Goal: Information Seeking & Learning: Learn about a topic

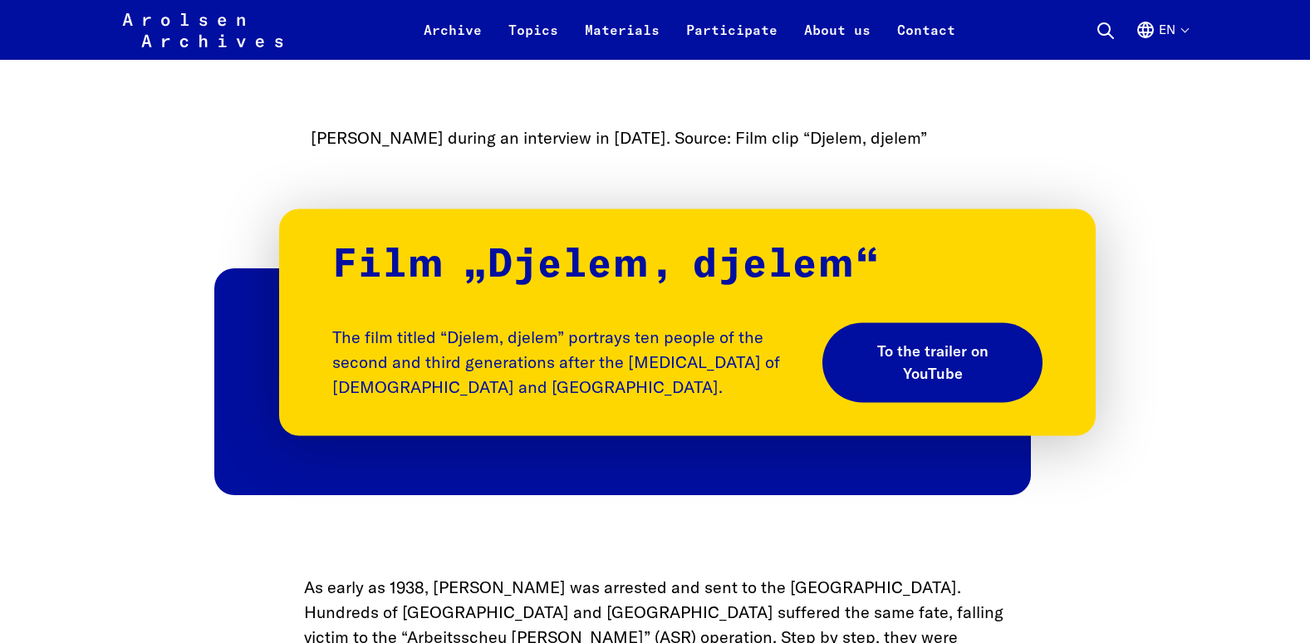
scroll to position [1828, 0]
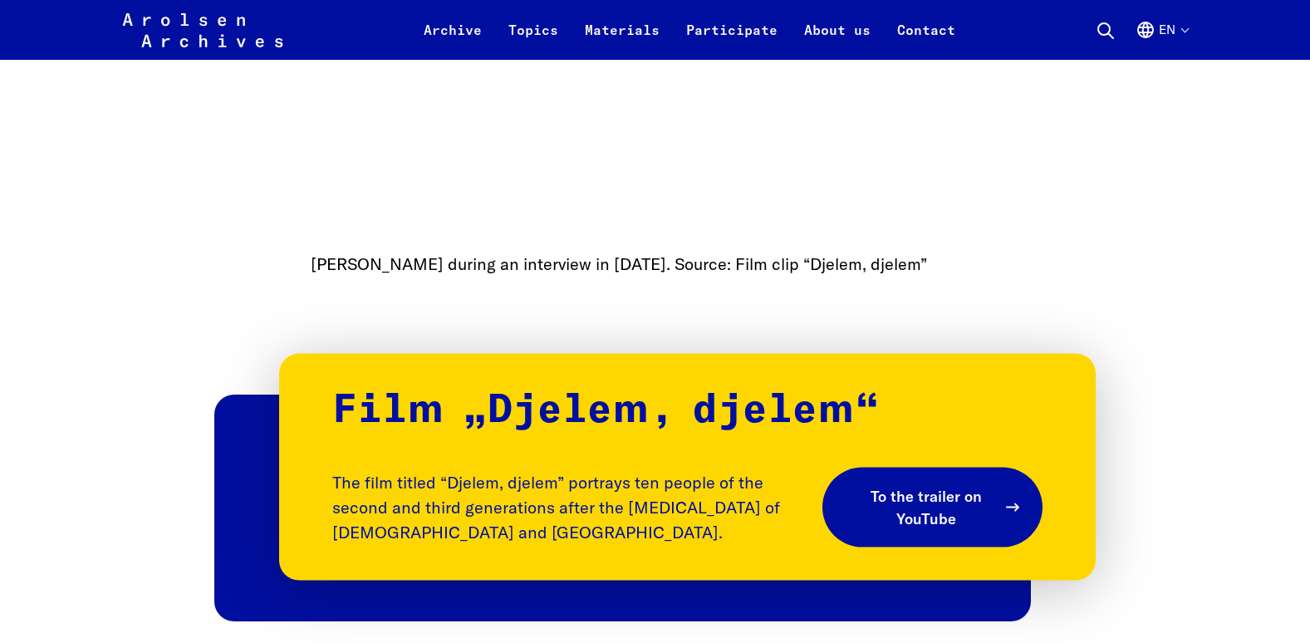
click at [960, 485] on span "To the trailer on YouTube" at bounding box center [926, 507] width 140 height 45
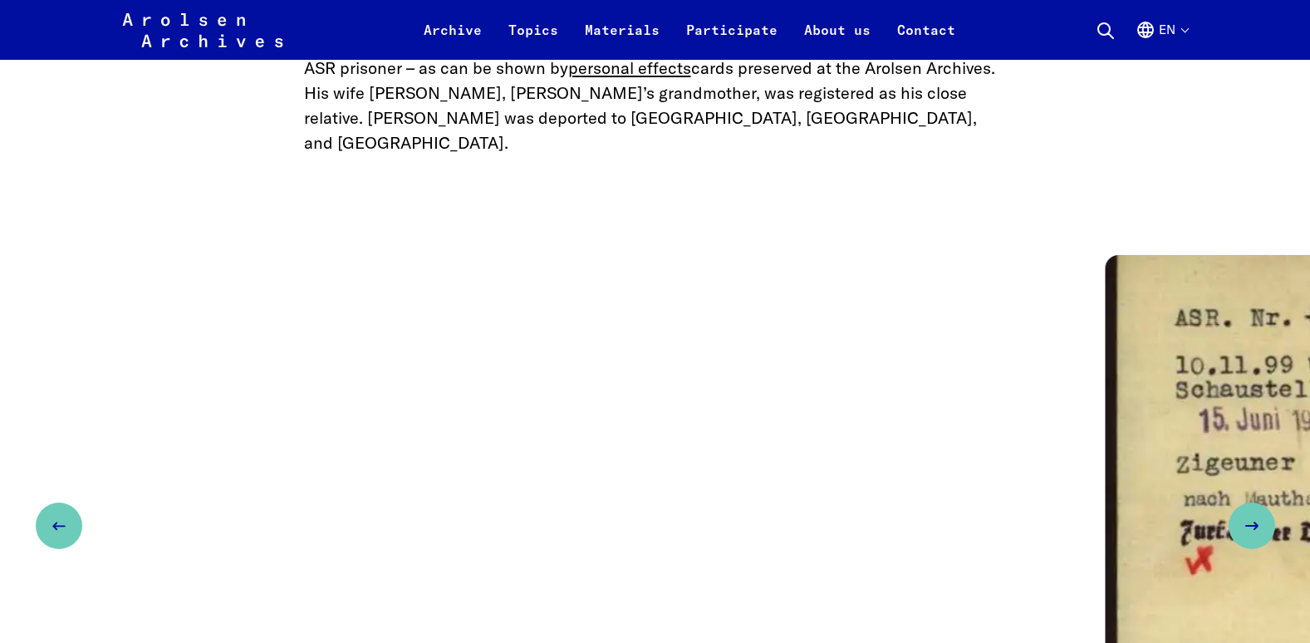
scroll to position [2659, 0]
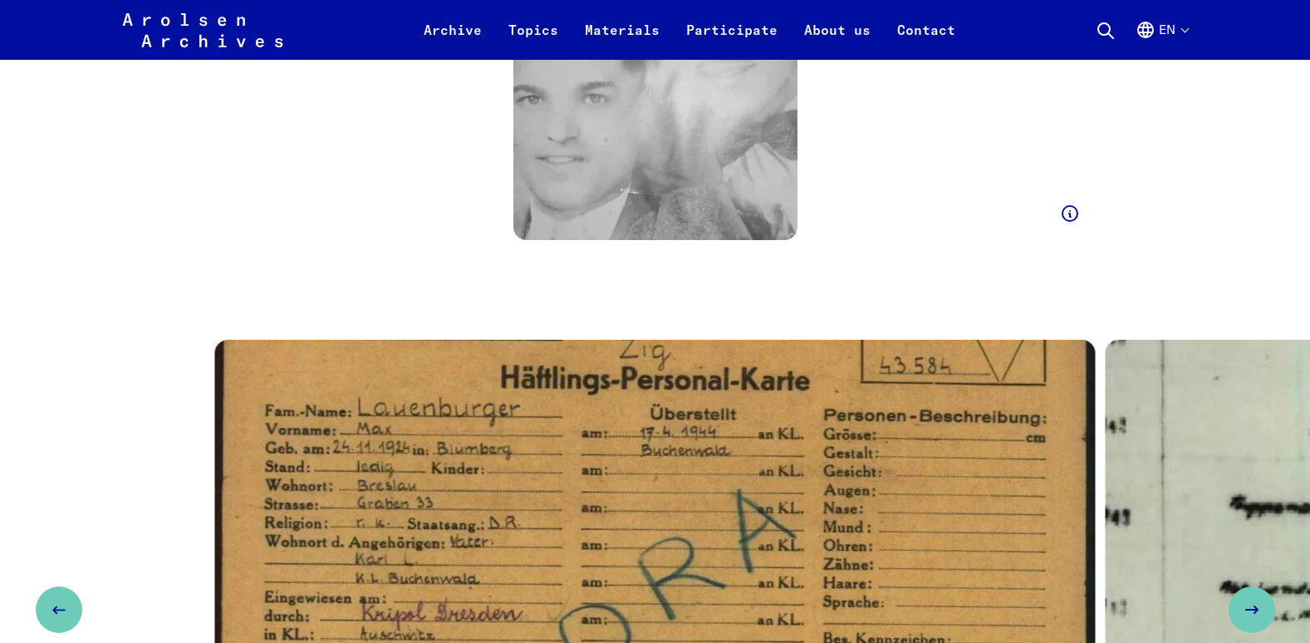
scroll to position [4321, 0]
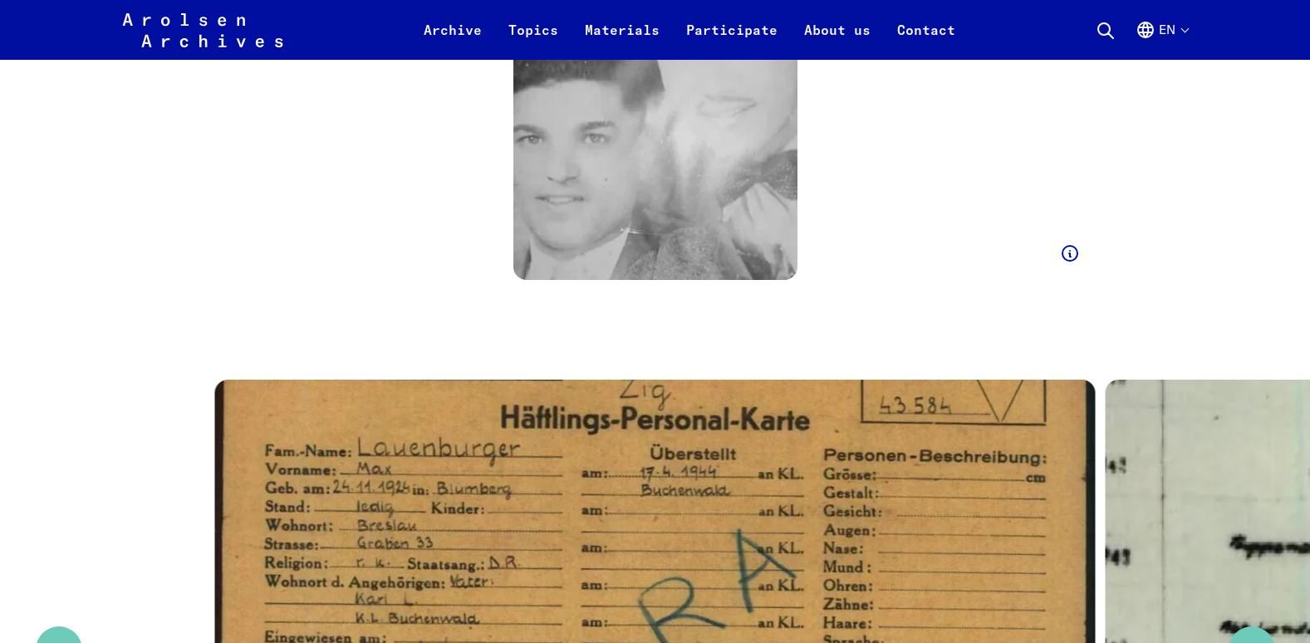
click at [1256, 640] on icon "Next slide" at bounding box center [1258, 650] width 20 height 20
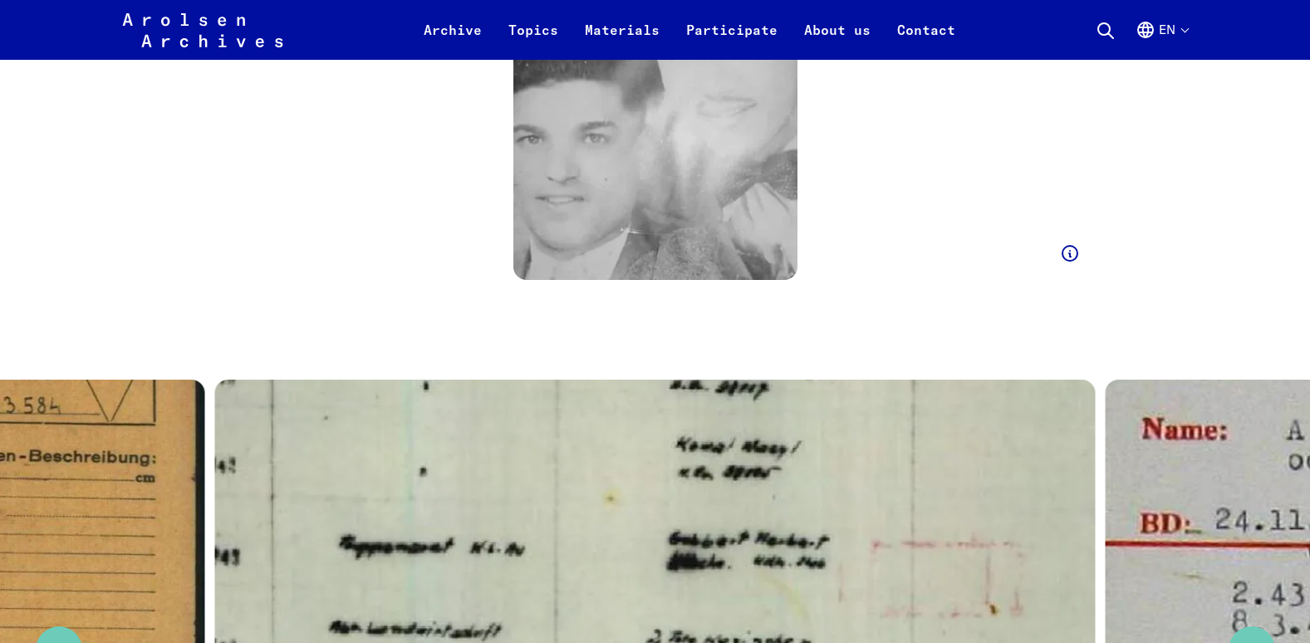
click at [1254, 627] on button "Next slide" at bounding box center [1252, 650] width 47 height 47
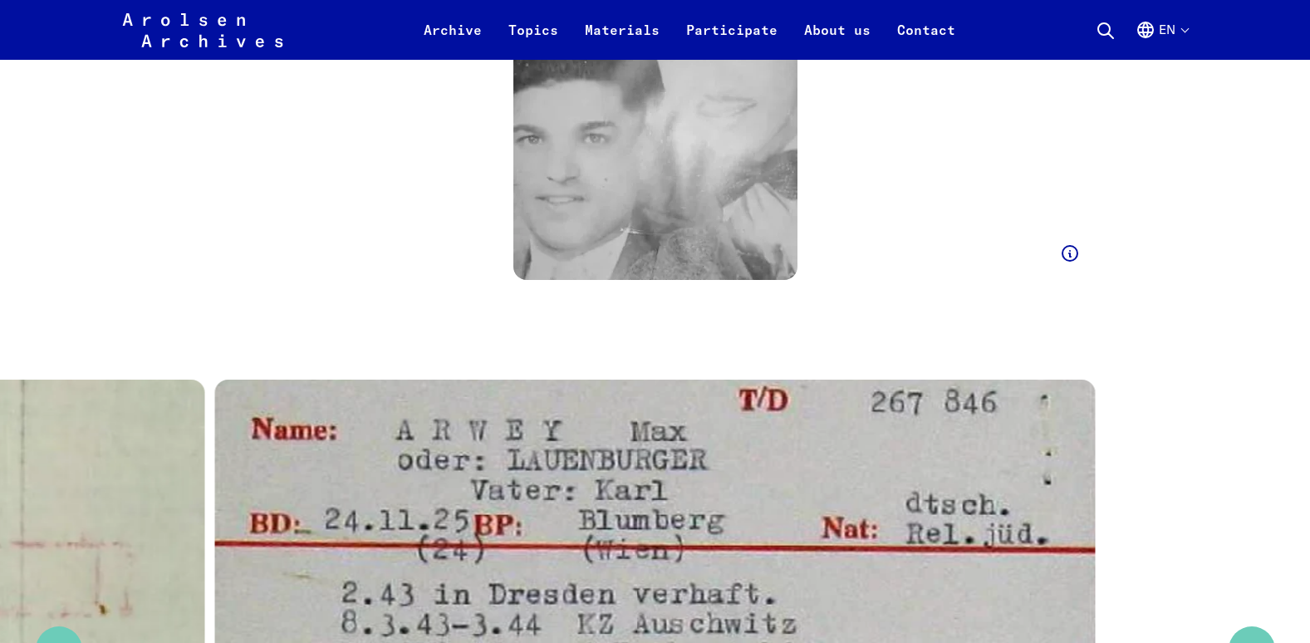
scroll to position [4487, 0]
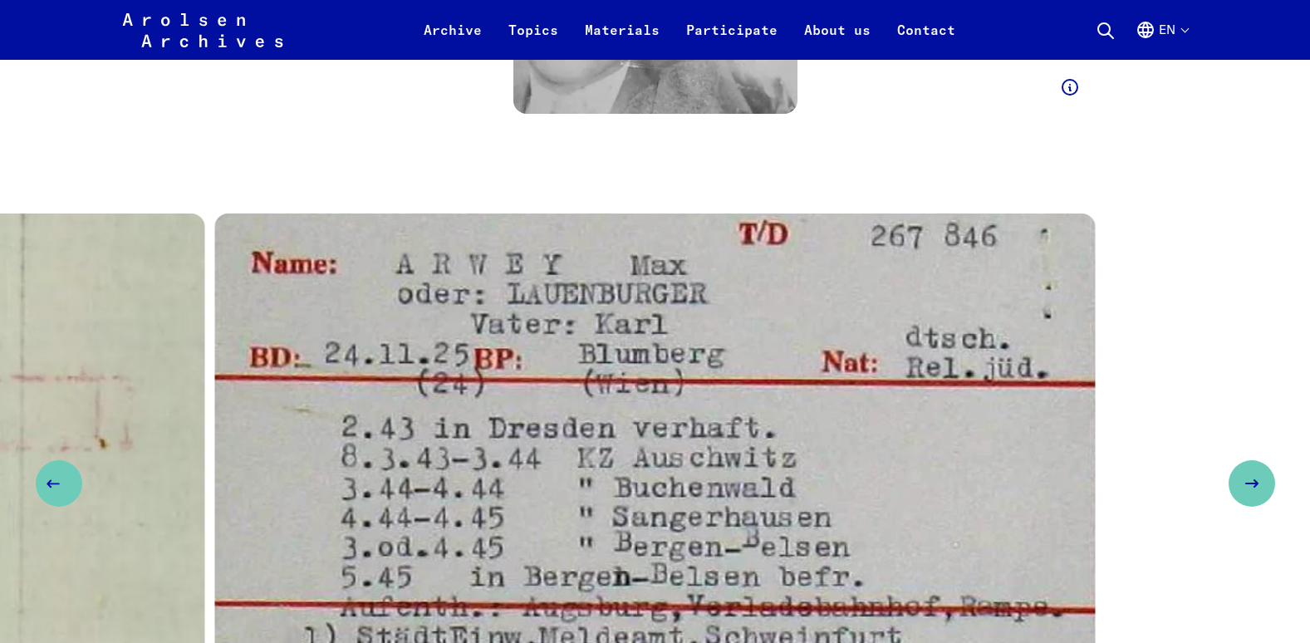
click at [59, 474] on icon "Previous slide" at bounding box center [53, 484] width 20 height 20
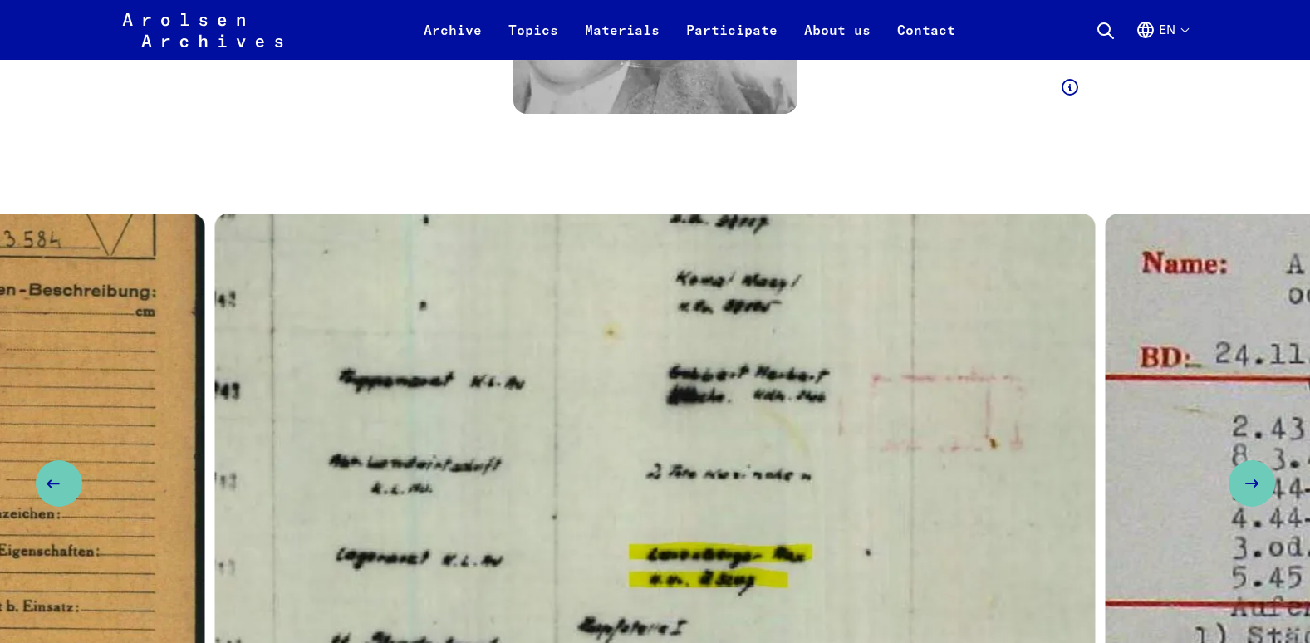
click at [59, 474] on icon "Previous slide" at bounding box center [53, 484] width 20 height 20
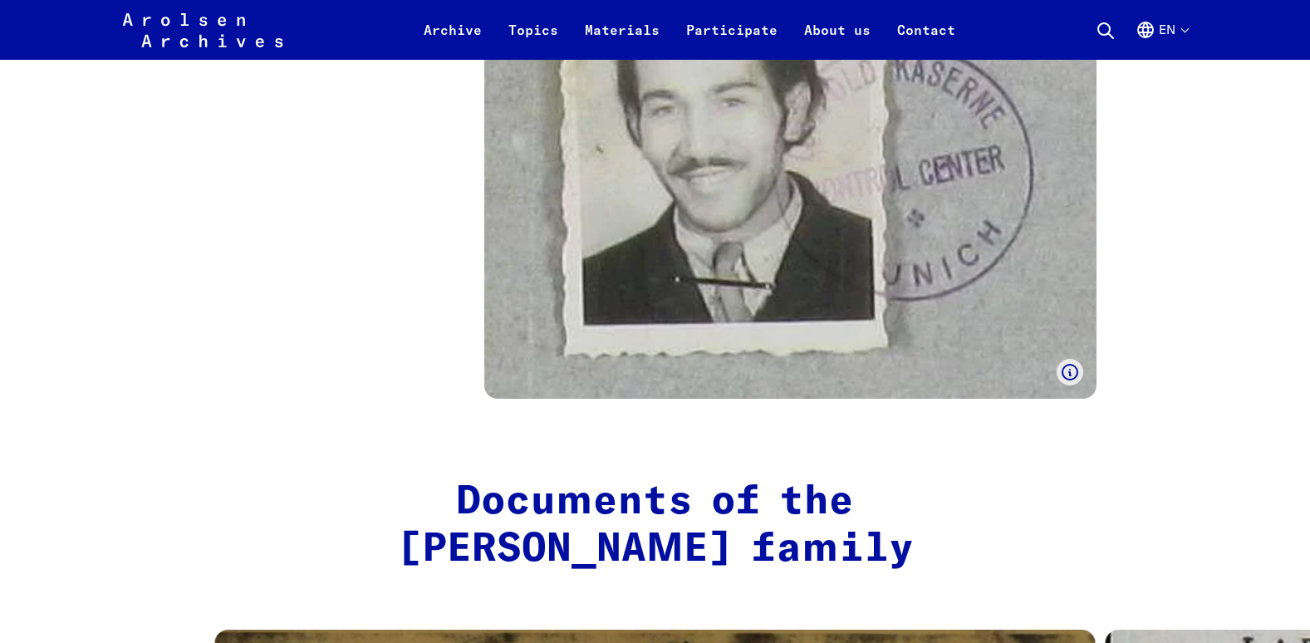
scroll to position [6814, 0]
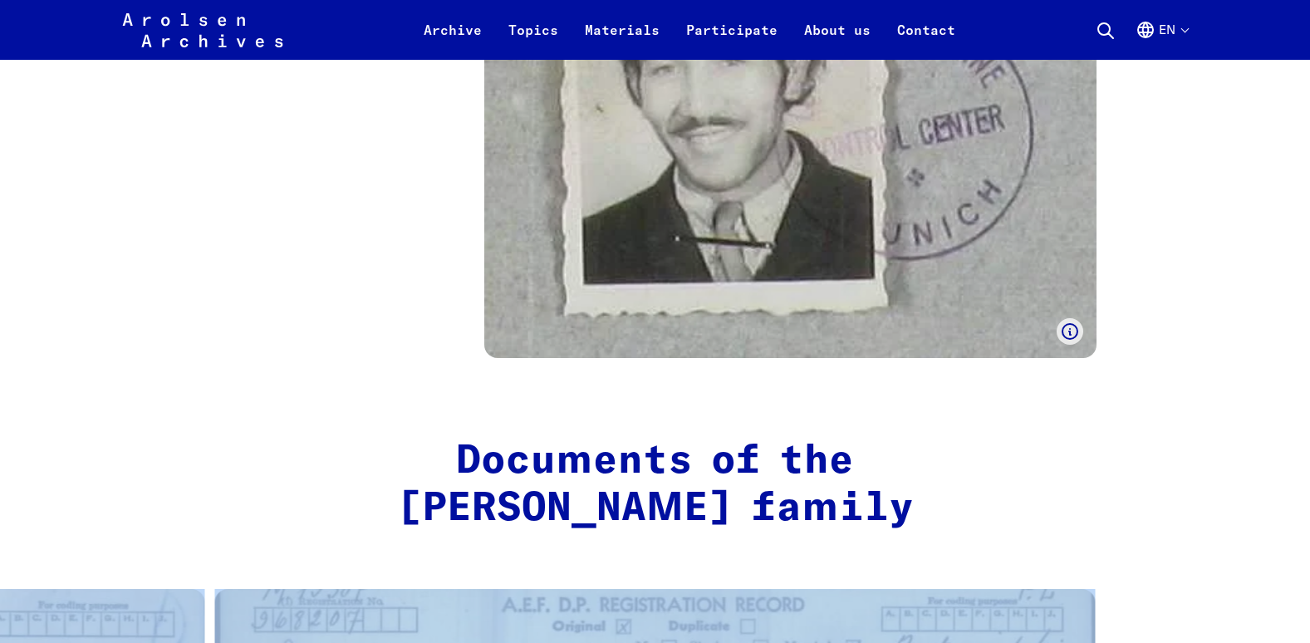
drag, startPoint x: 1138, startPoint y: 368, endPoint x: 989, endPoint y: 366, distance: 149.6
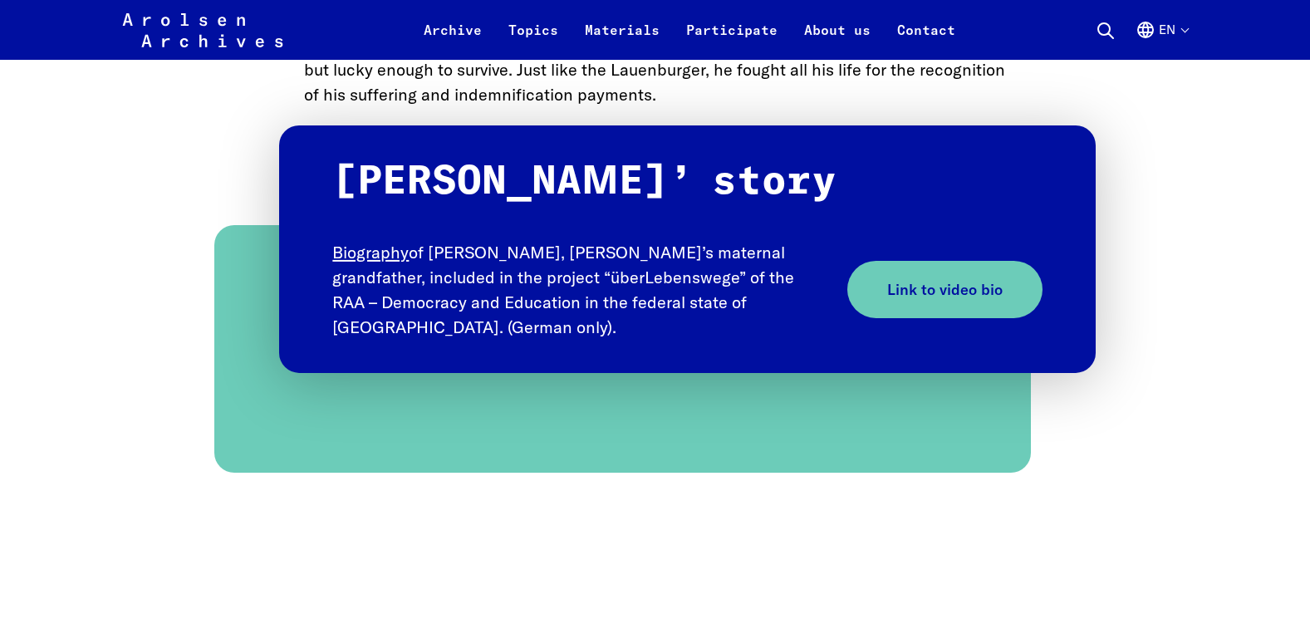
scroll to position [9140, 0]
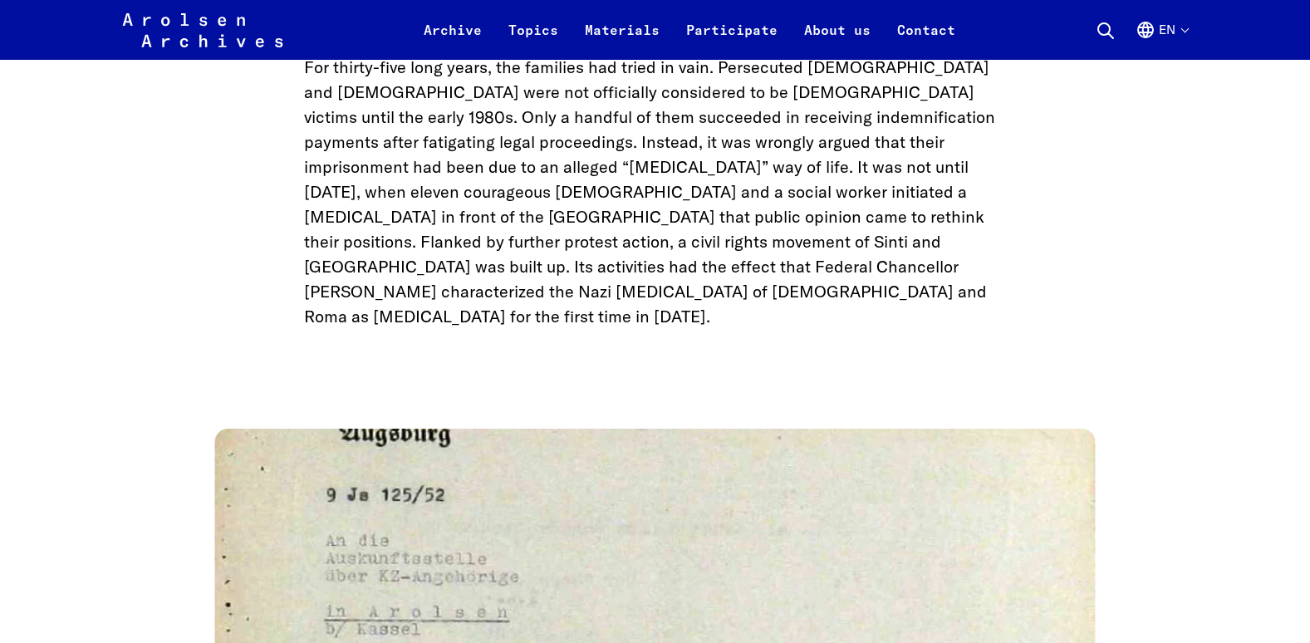
scroll to position [10470, 0]
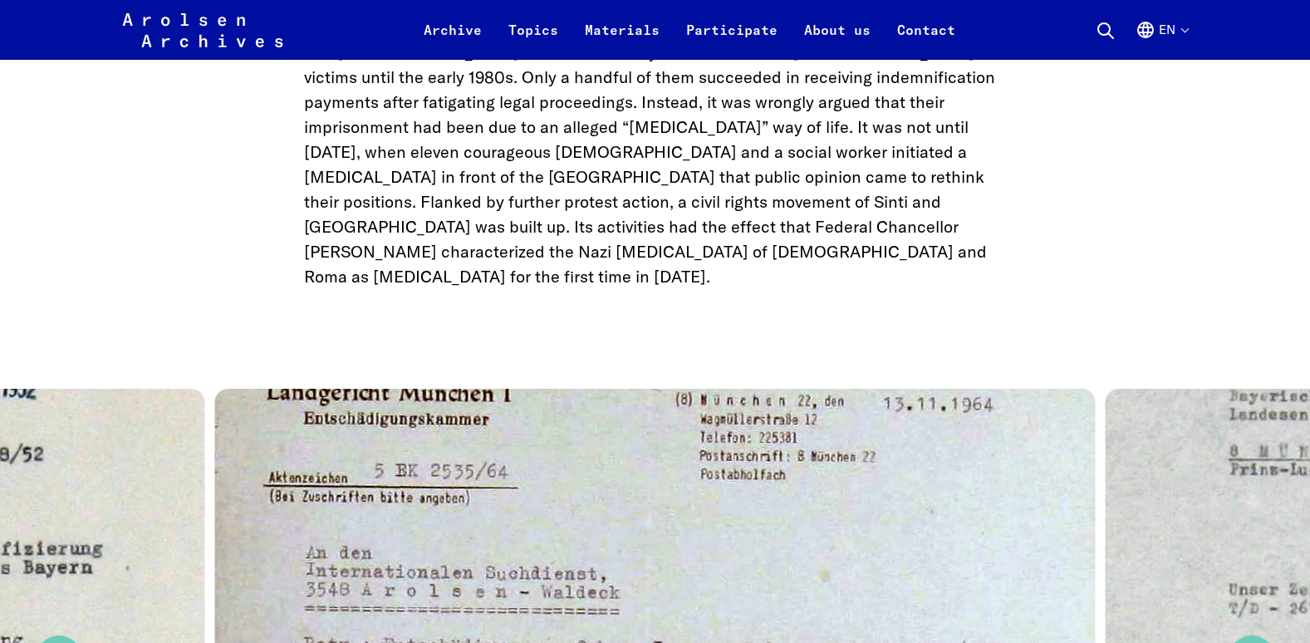
drag, startPoint x: 1255, startPoint y: 170, endPoint x: 1270, endPoint y: 213, distance: 44.9
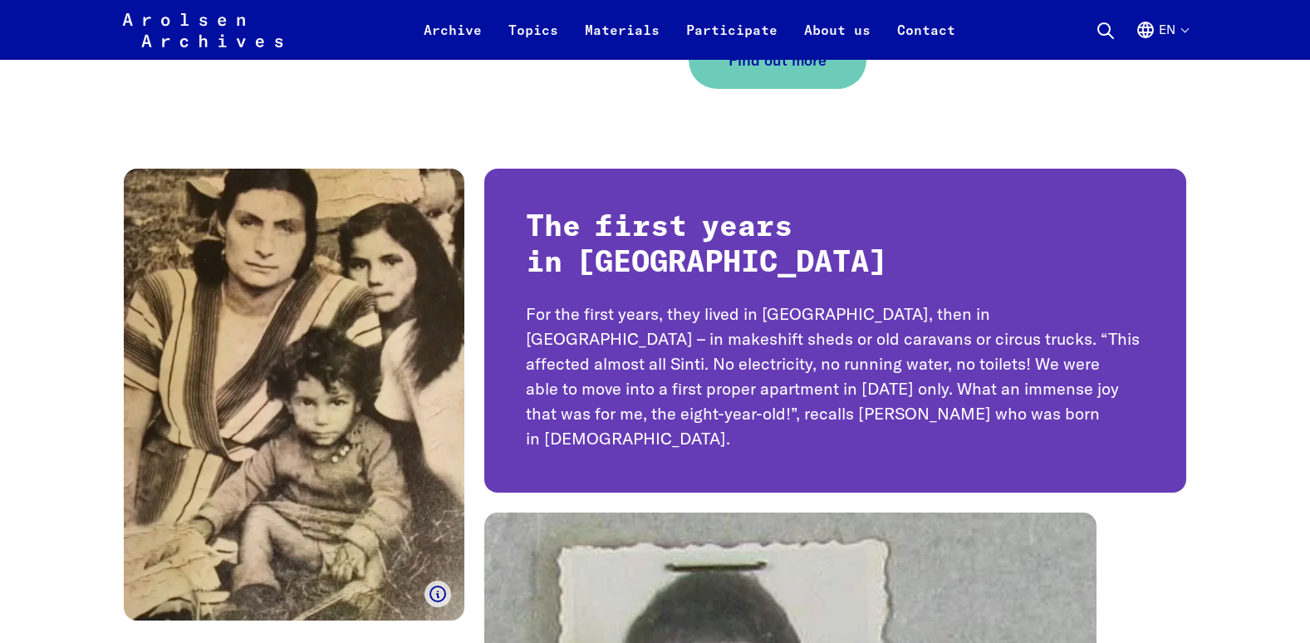
scroll to position [14101, 0]
